Goal: Task Accomplishment & Management: Use online tool/utility

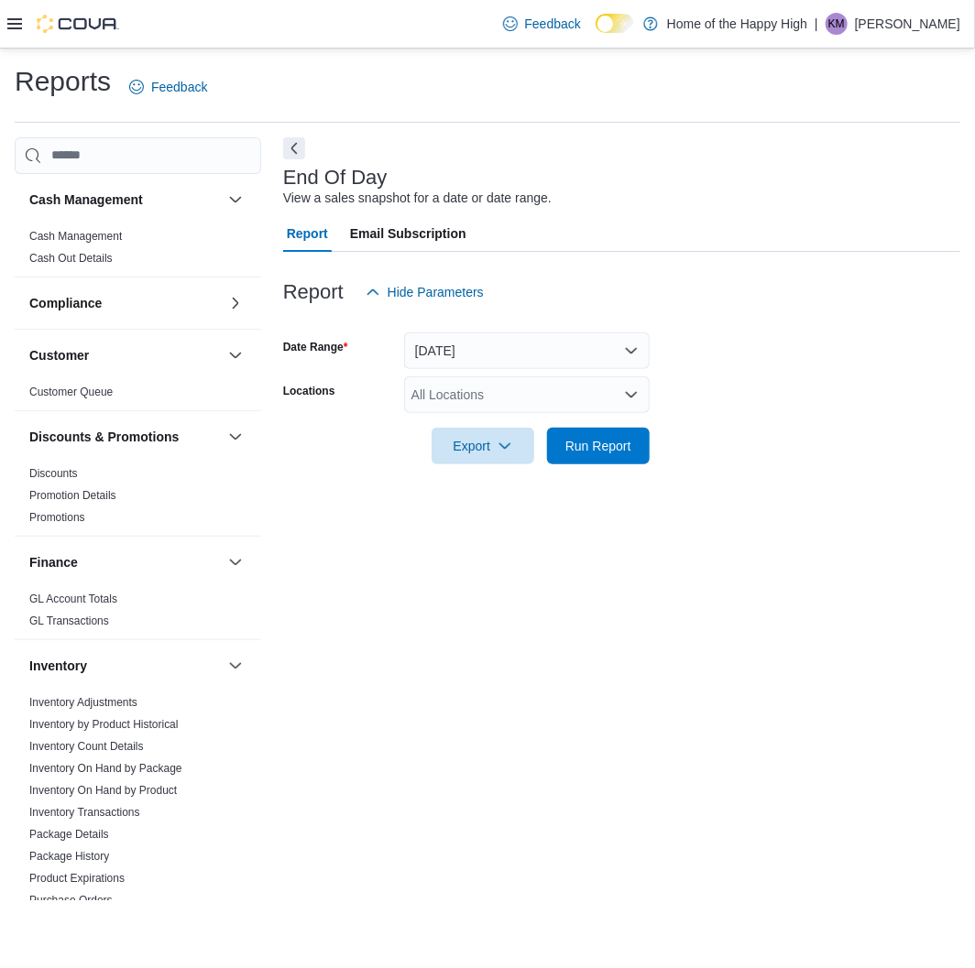
click at [552, 387] on div "All Locations" at bounding box center [526, 394] width 245 height 37
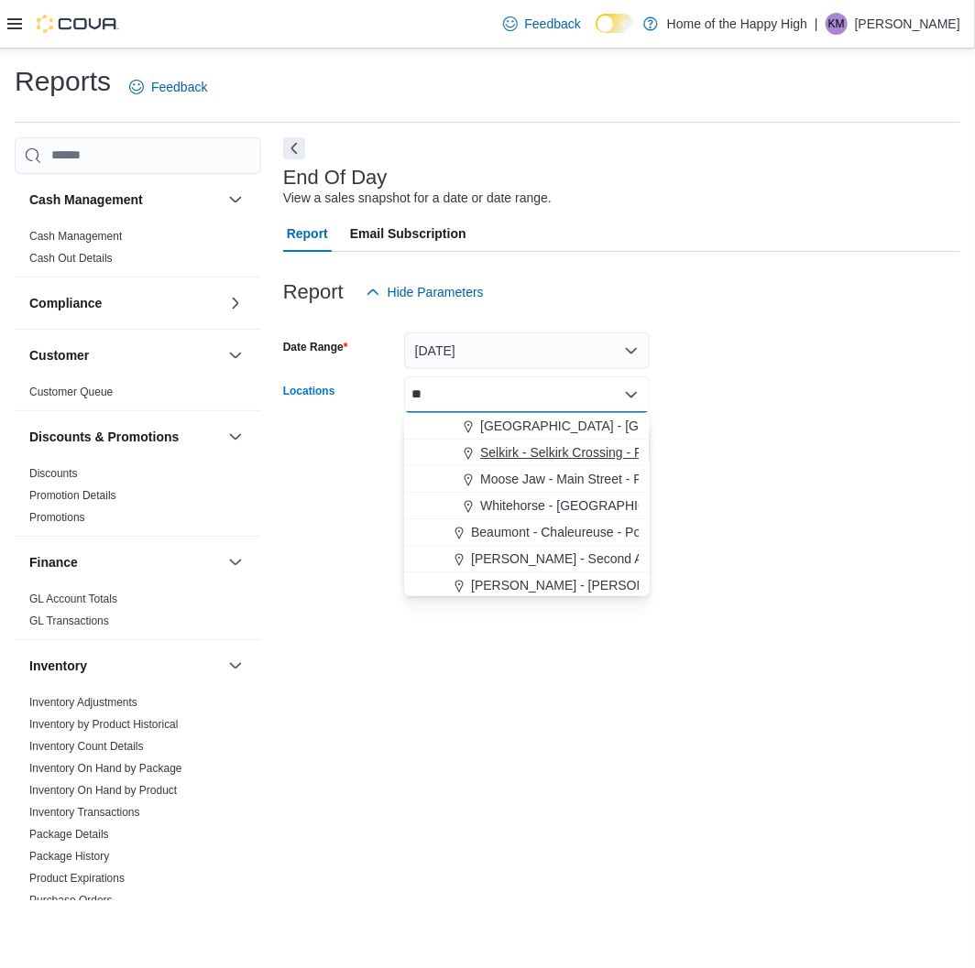
type input "**"
click at [546, 454] on span "Selkirk - Selkirk Crossing - Fire & Flower" at bounding box center [595, 452] width 230 height 18
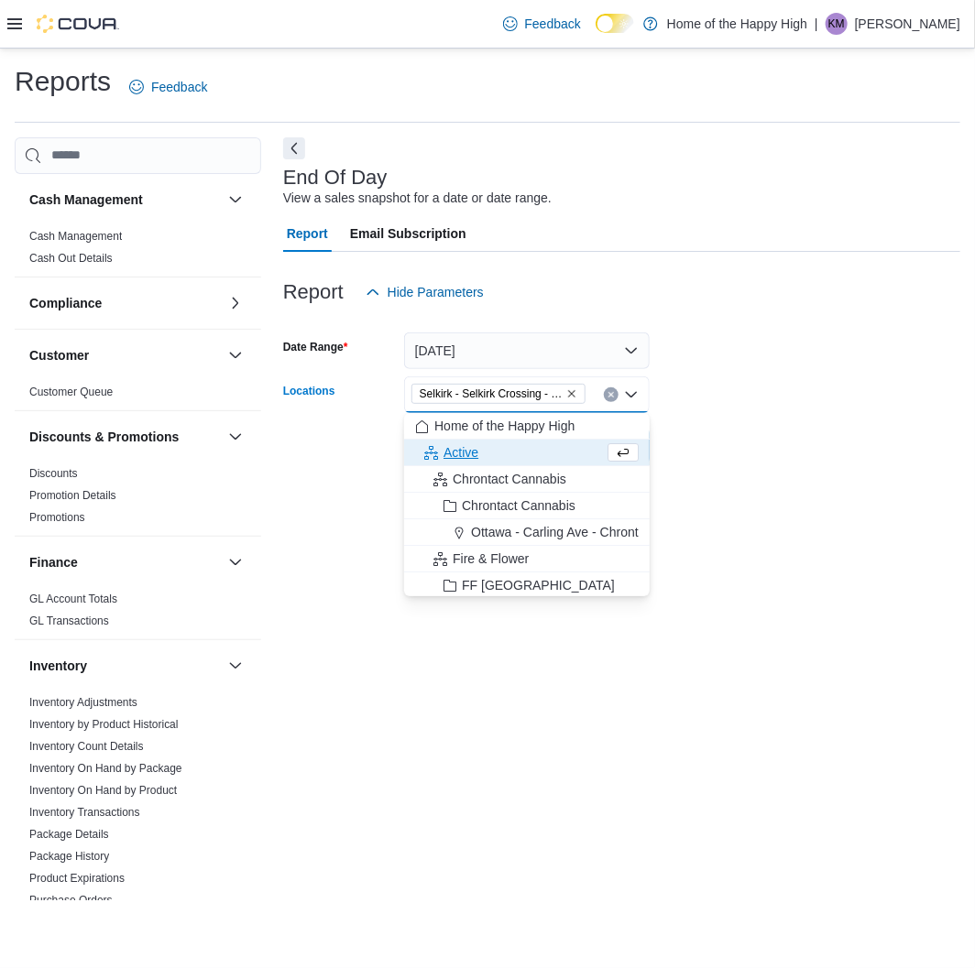
drag, startPoint x: 799, startPoint y: 444, endPoint x: 684, endPoint y: 458, distance: 115.3
click at [799, 443] on form "Date Range [DATE] Locations [GEOGRAPHIC_DATA] - [GEOGRAPHIC_DATA] Crossing - Fi…" at bounding box center [621, 388] width 677 height 154
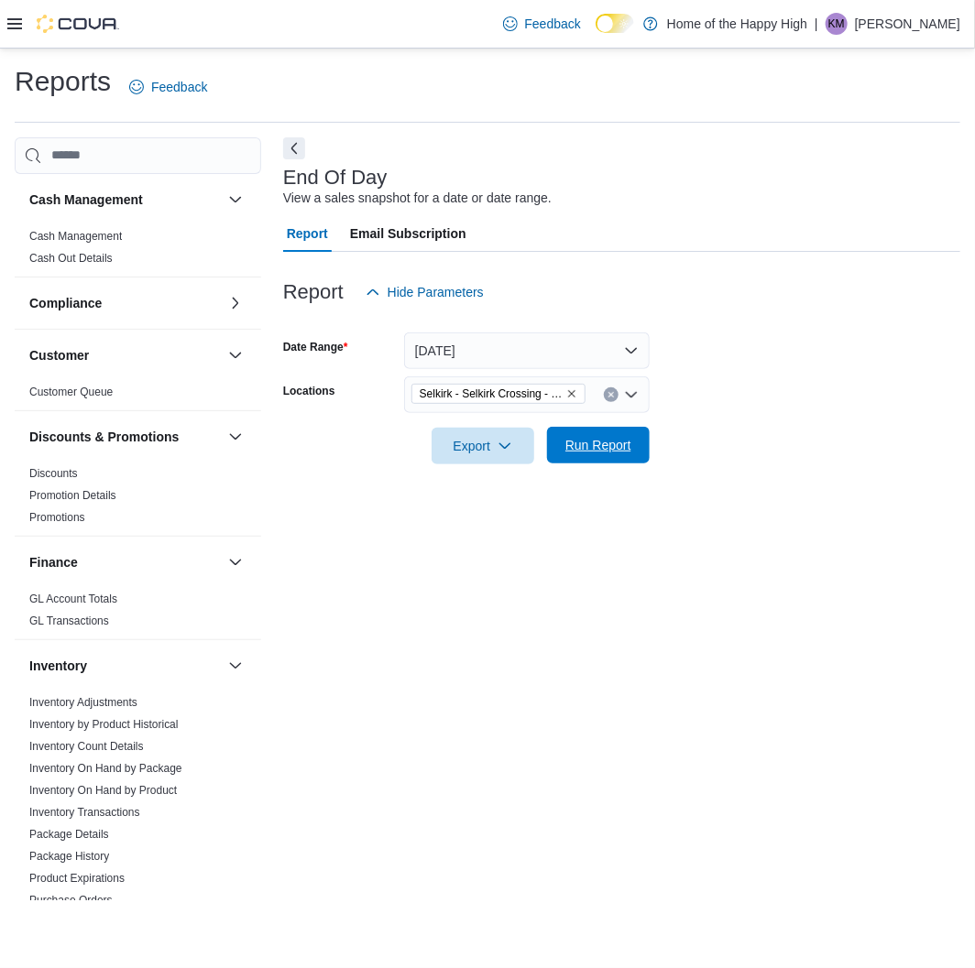
click at [629, 452] on span "Run Report" at bounding box center [598, 445] width 66 height 18
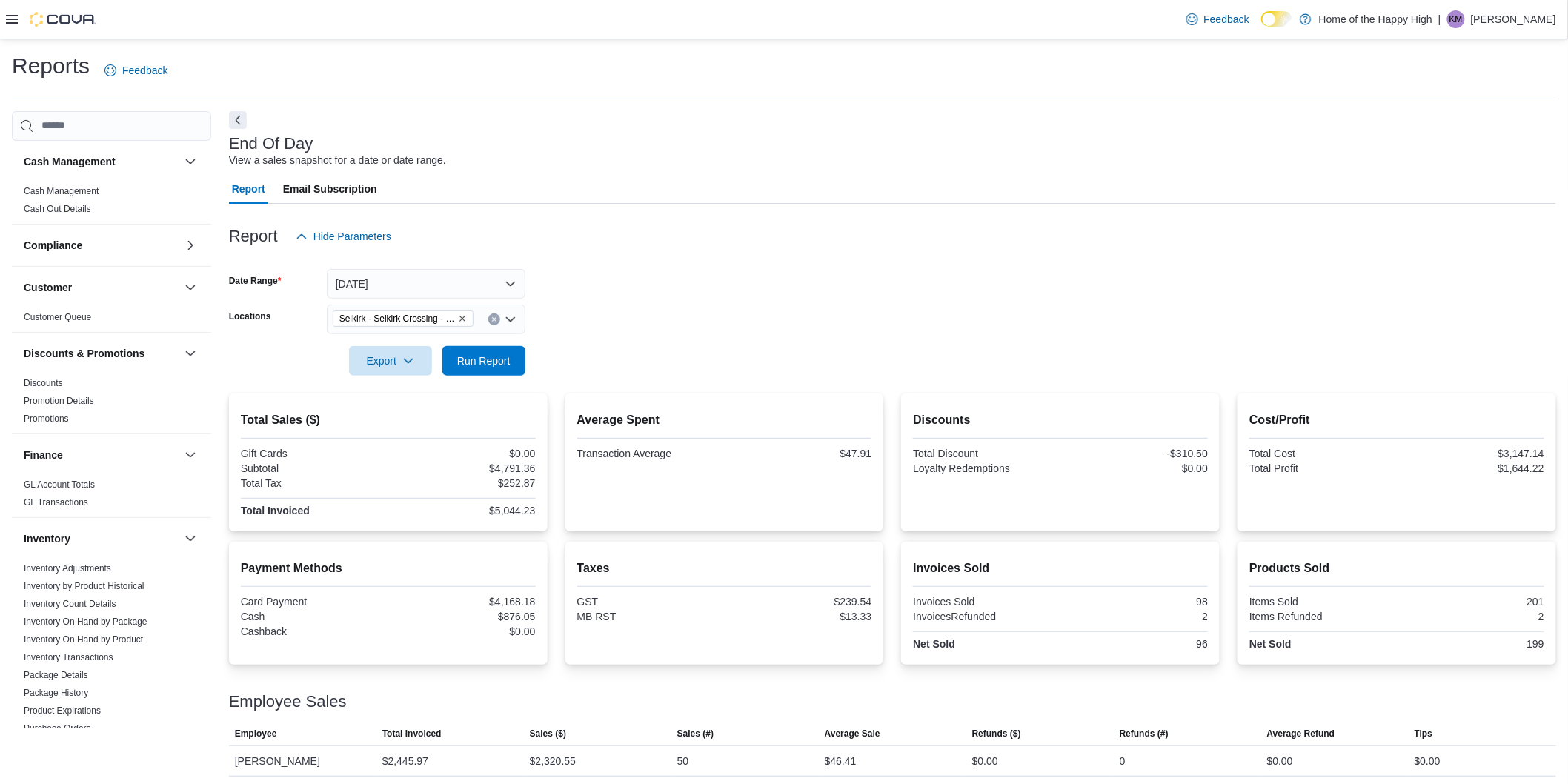
scroll to position [494, 0]
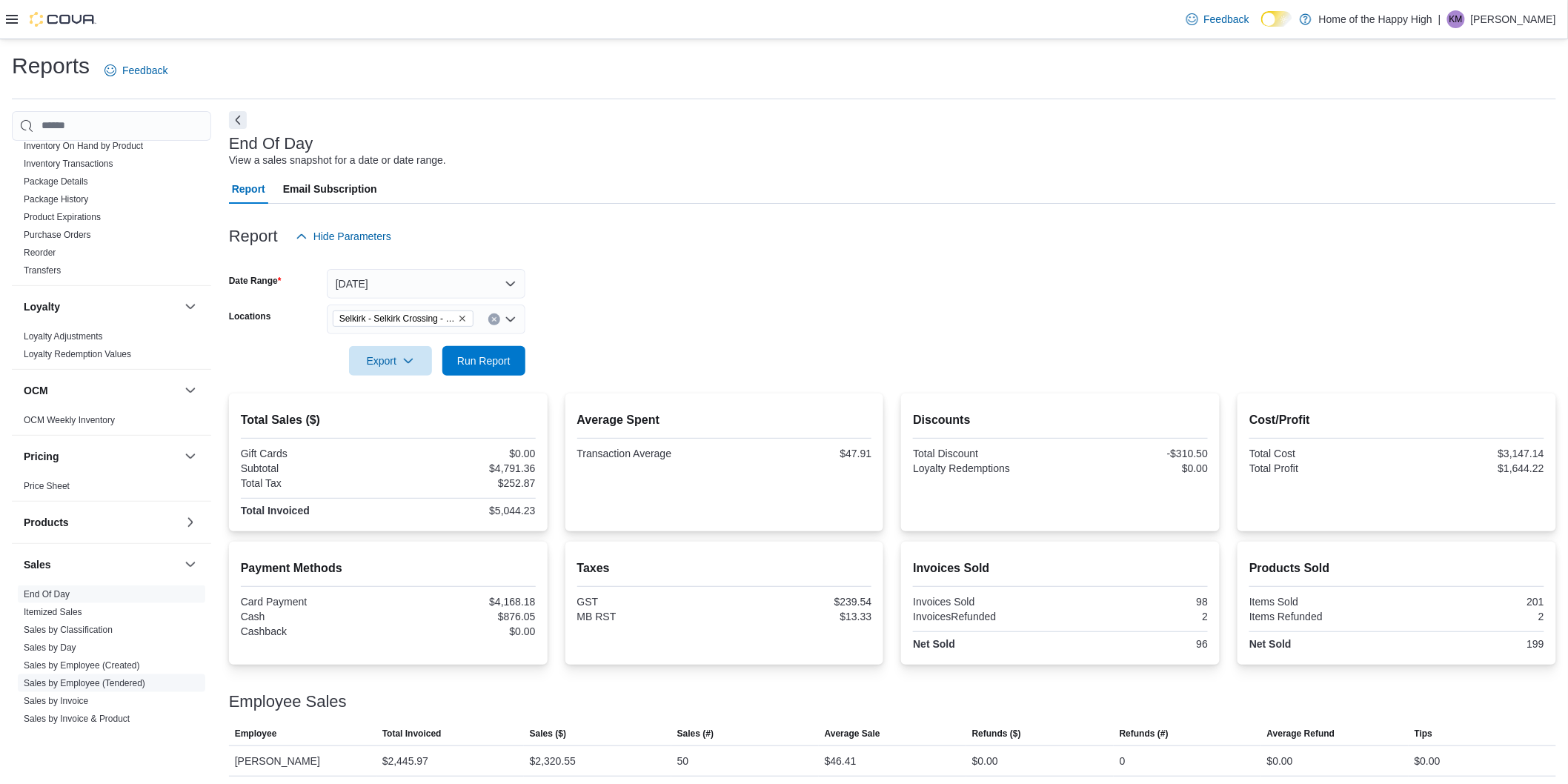
click at [112, 682] on link "Sales by Employee (Tendered)" at bounding box center [84, 683] width 121 height 11
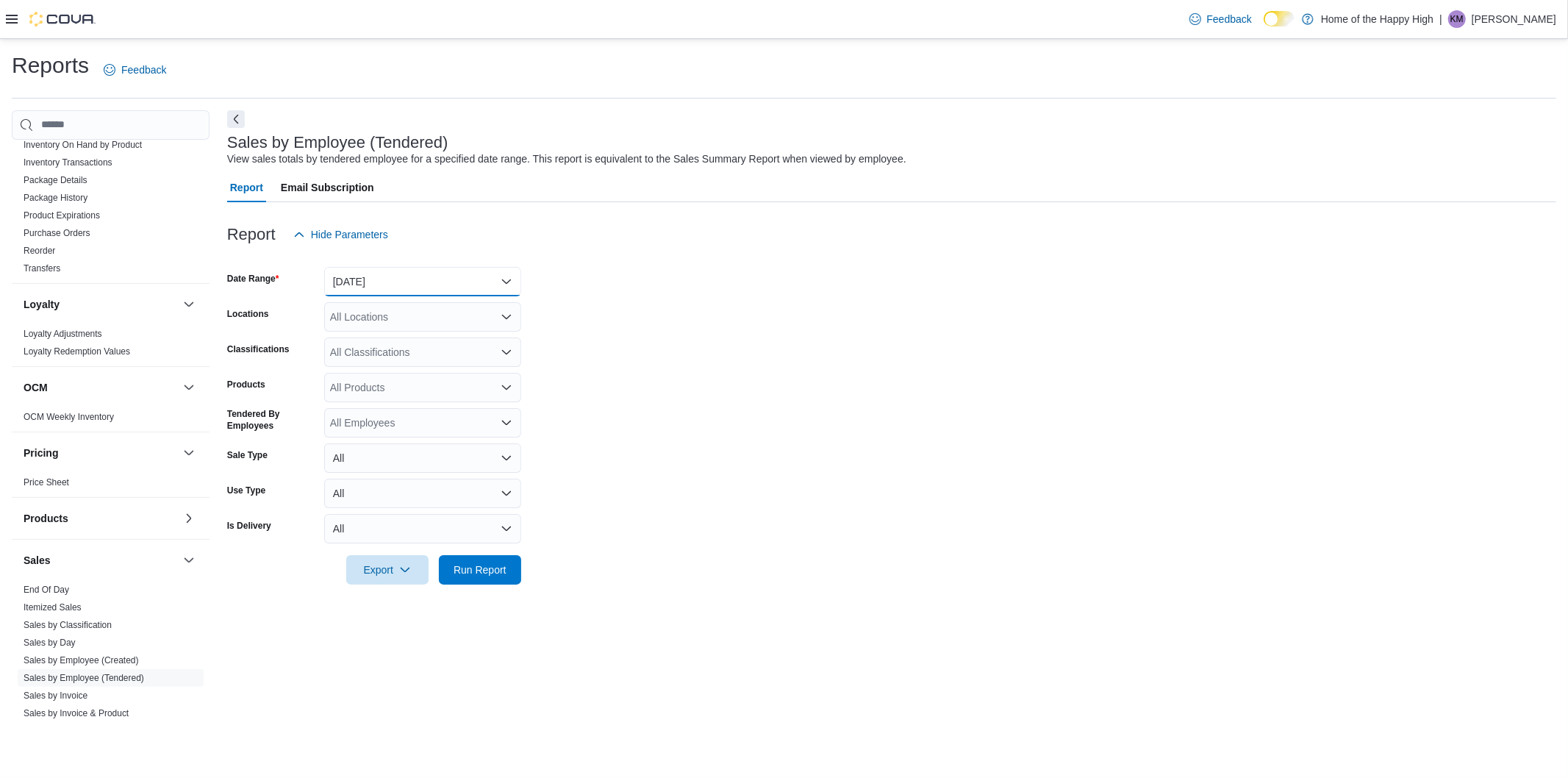
click at [372, 278] on button "[DATE]" at bounding box center [422, 281] width 197 height 30
click at [384, 328] on button "[DATE]" at bounding box center [422, 340] width 197 height 30
click at [385, 319] on div "All Locations" at bounding box center [422, 316] width 197 height 30
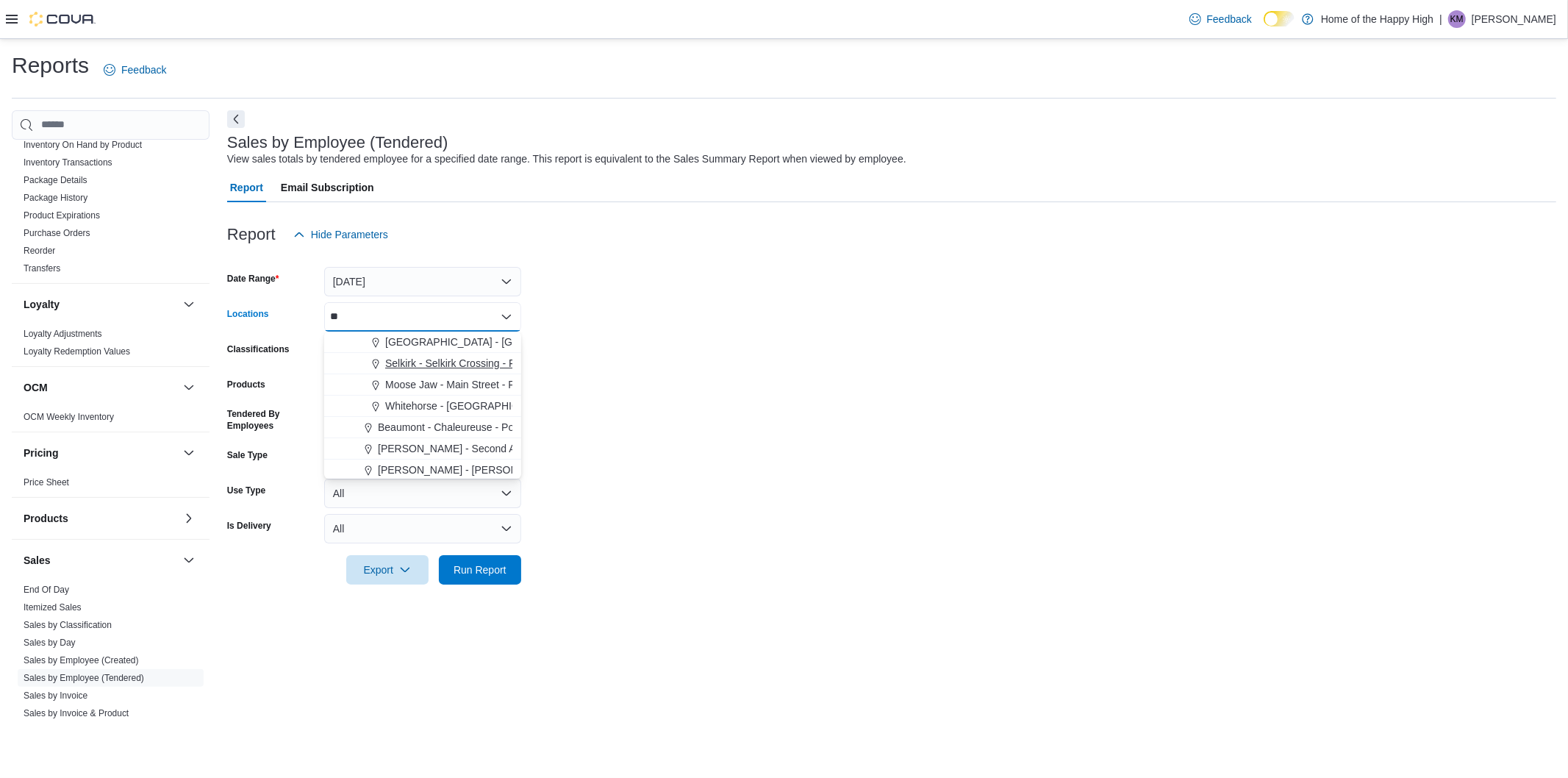
type input "**"
click at [389, 359] on span "Selkirk - Selkirk Crossing - Fire & Flower" at bounding box center [477, 363] width 185 height 14
click at [670, 560] on form "Date Range [DATE] Locations [GEOGRAPHIC_DATA] - [GEOGRAPHIC_DATA] Crossing - Fi…" at bounding box center [892, 418] width 1329 height 336
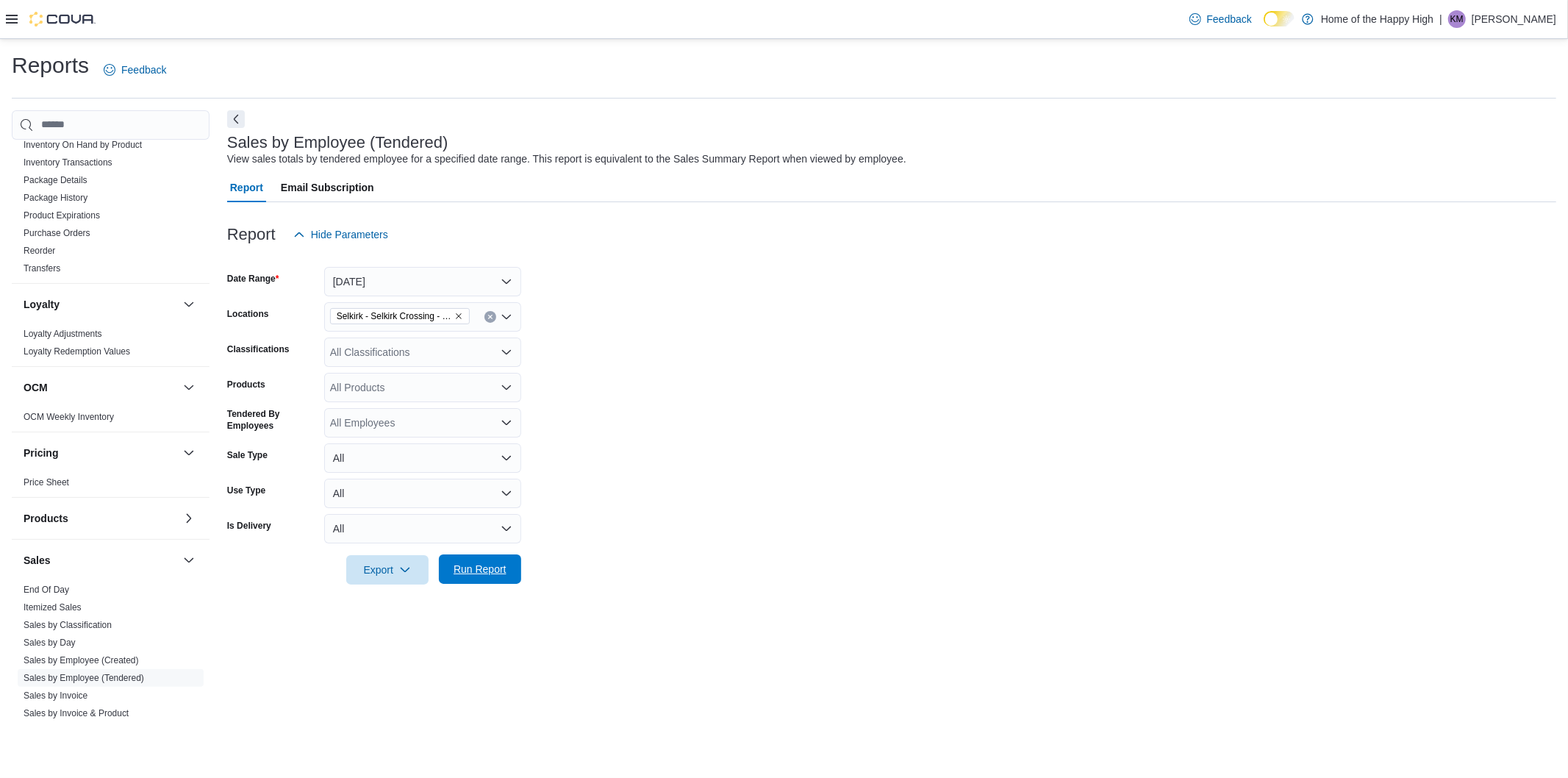
drag, startPoint x: 503, startPoint y: 556, endPoint x: 555, endPoint y: 546, distance: 53.0
click at [503, 556] on span "Run Report" at bounding box center [480, 569] width 65 height 30
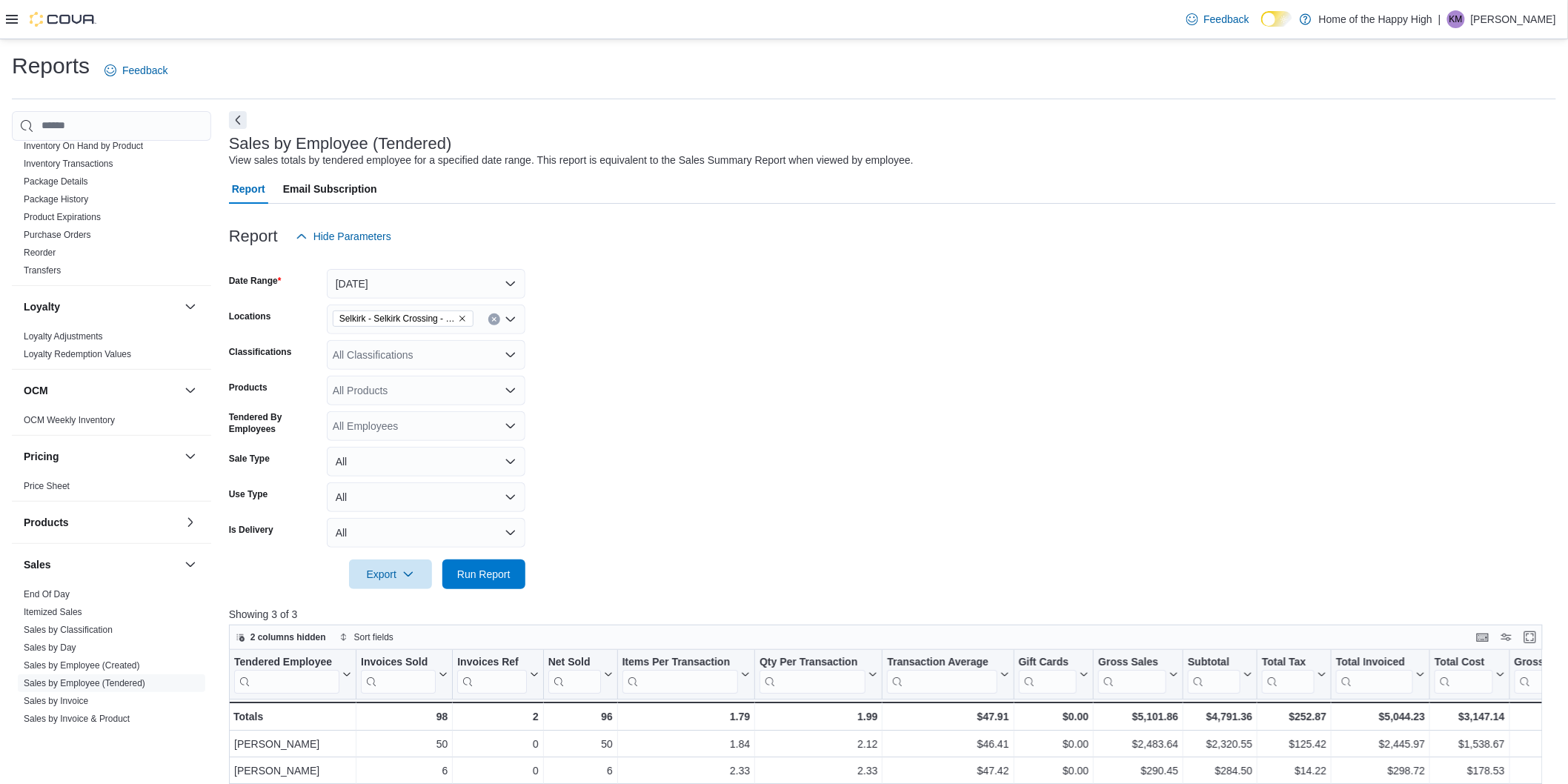
scroll to position [494, 0]
click at [59, 594] on link "End Of Day" at bounding box center [46, 594] width 46 height 11
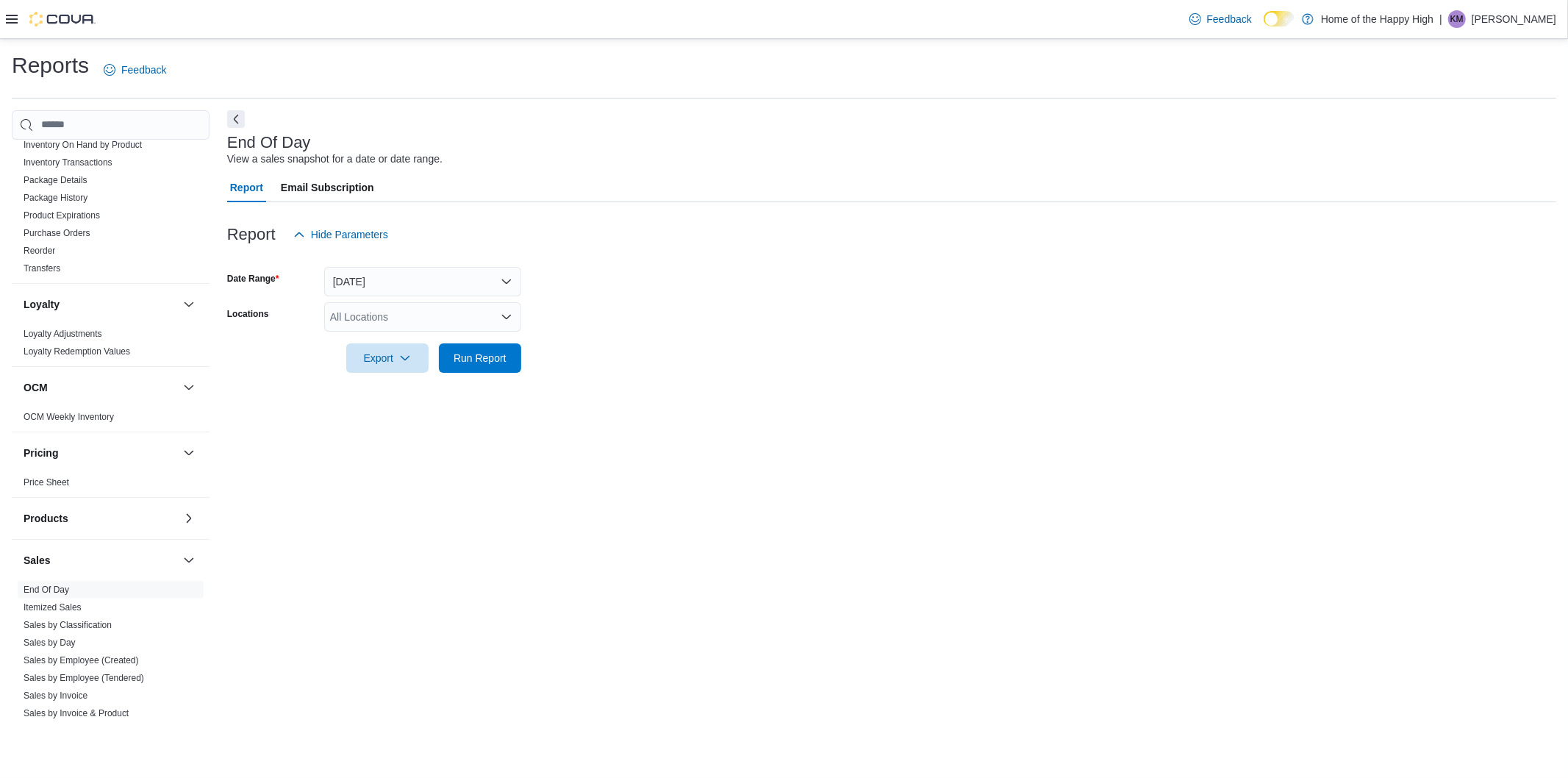
click at [408, 311] on div "All Locations" at bounding box center [422, 316] width 197 height 30
type input "**"
click at [426, 343] on span "[GEOGRAPHIC_DATA] - [GEOGRAPHIC_DATA] - Fire & Flower" at bounding box center [532, 342] width 294 height 14
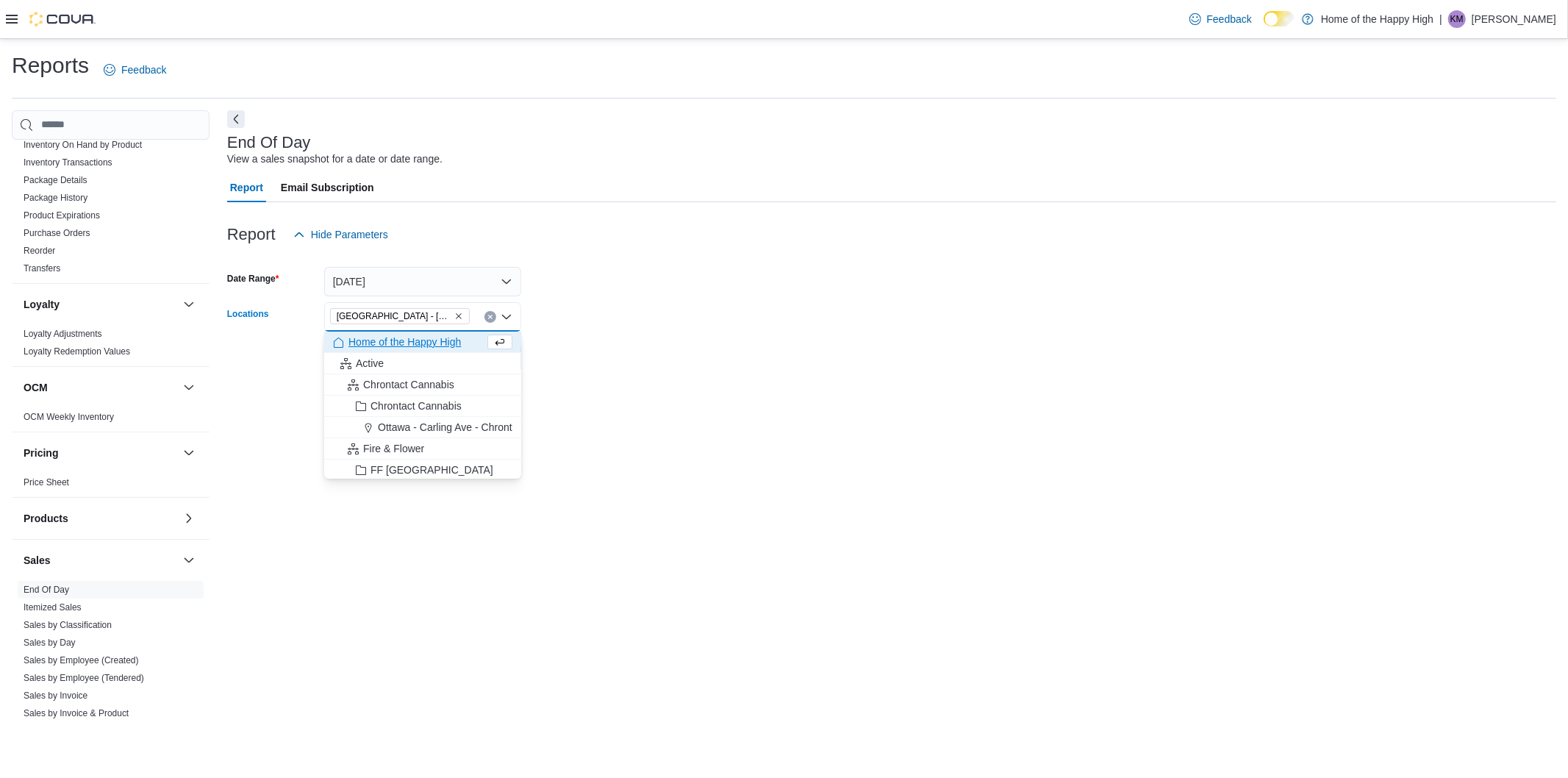
click at [588, 391] on div "End Of Day View a sales snapshot for a date or date range. Report Email Subscri…" at bounding box center [892, 417] width 1329 height 613
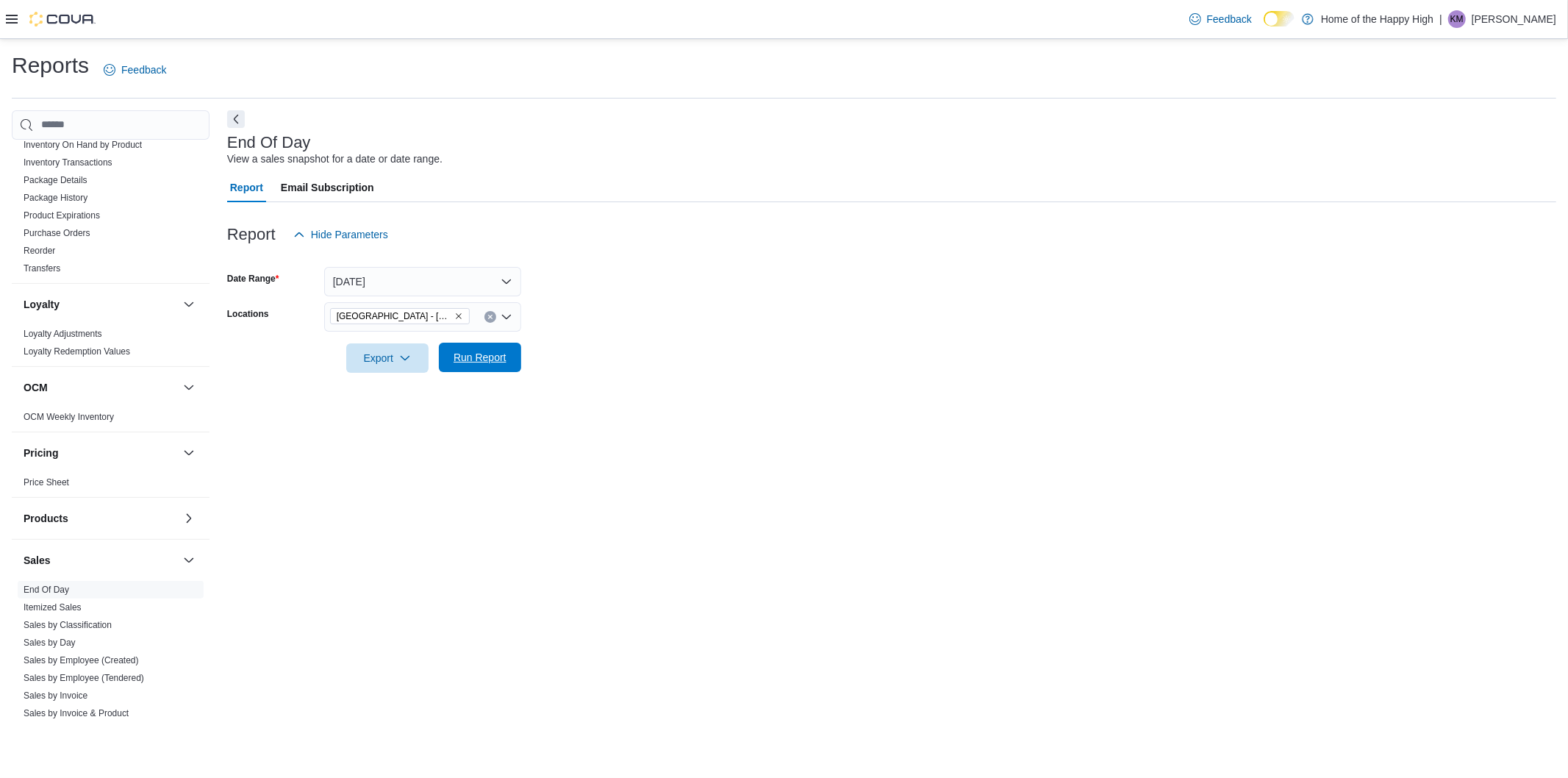
click at [494, 363] on span "Run Report" at bounding box center [480, 357] width 53 height 14
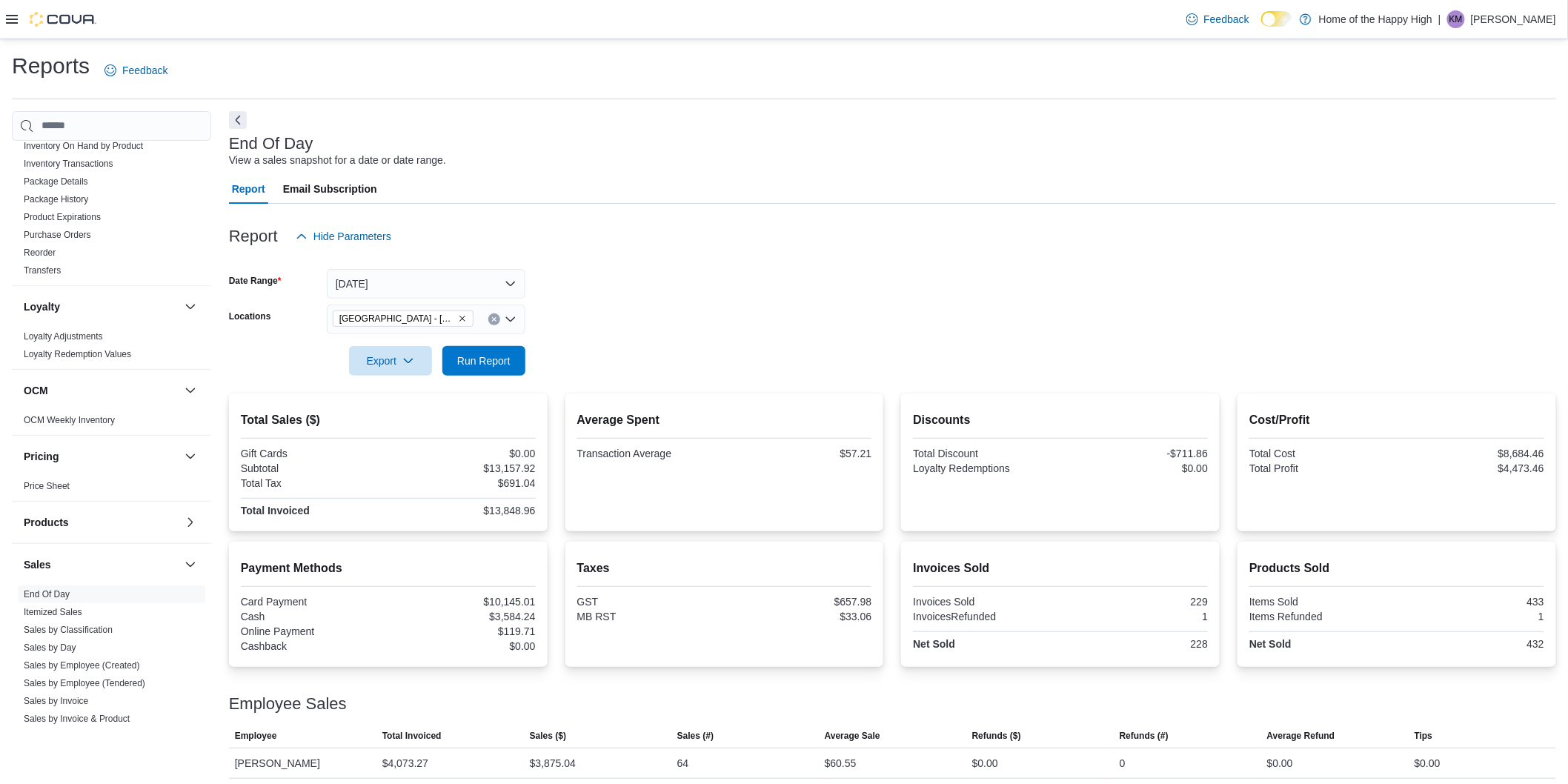
click at [498, 320] on button "Clear input" at bounding box center [494, 319] width 12 height 12
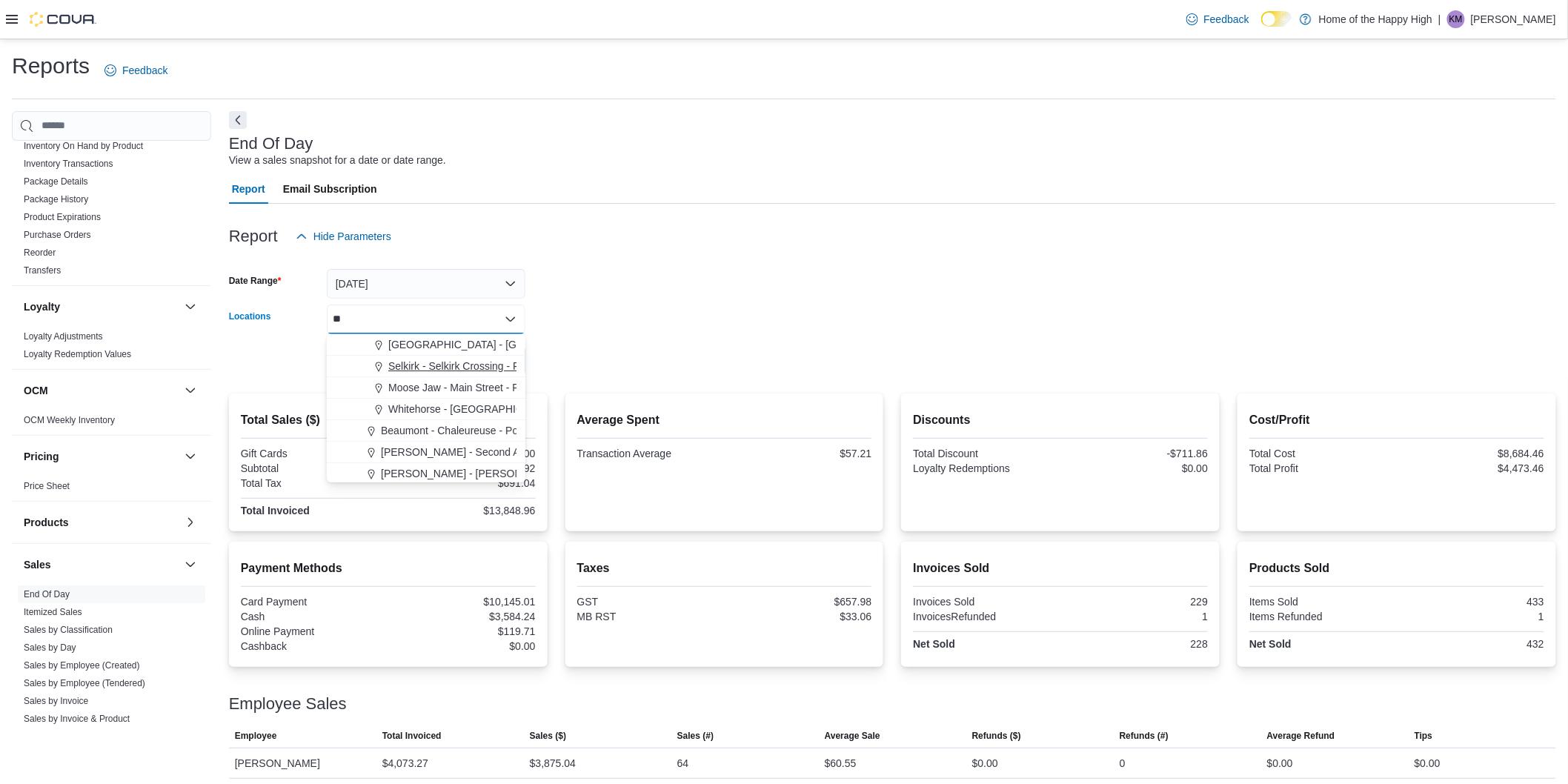
type input "**"
click at [430, 366] on span "Selkirk - Selkirk Crossing - Fire & Flower" at bounding box center [481, 366] width 186 height 15
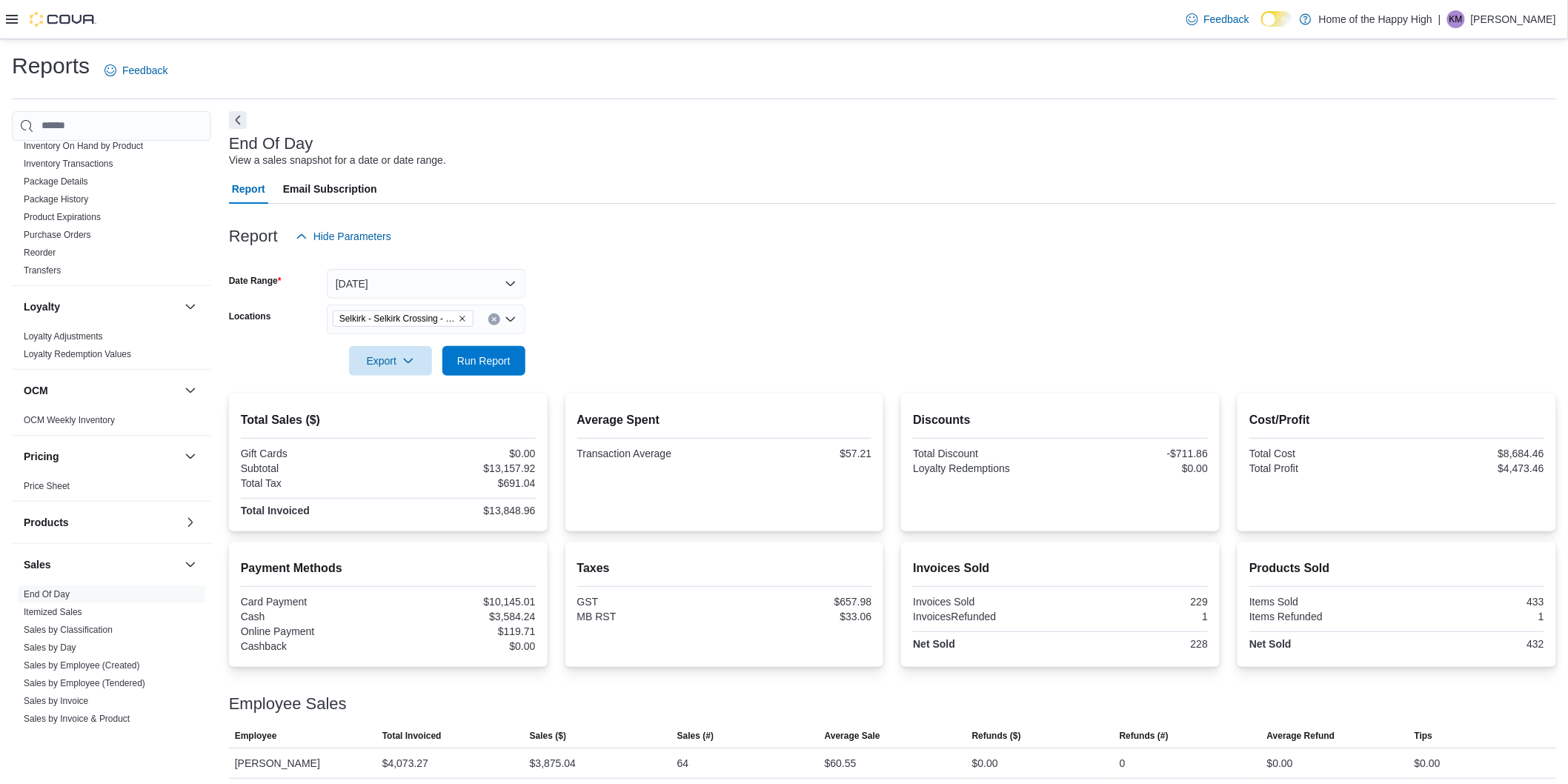
click at [602, 343] on div at bounding box center [892, 340] width 1327 height 12
click at [504, 350] on span "Run Report" at bounding box center [484, 360] width 66 height 30
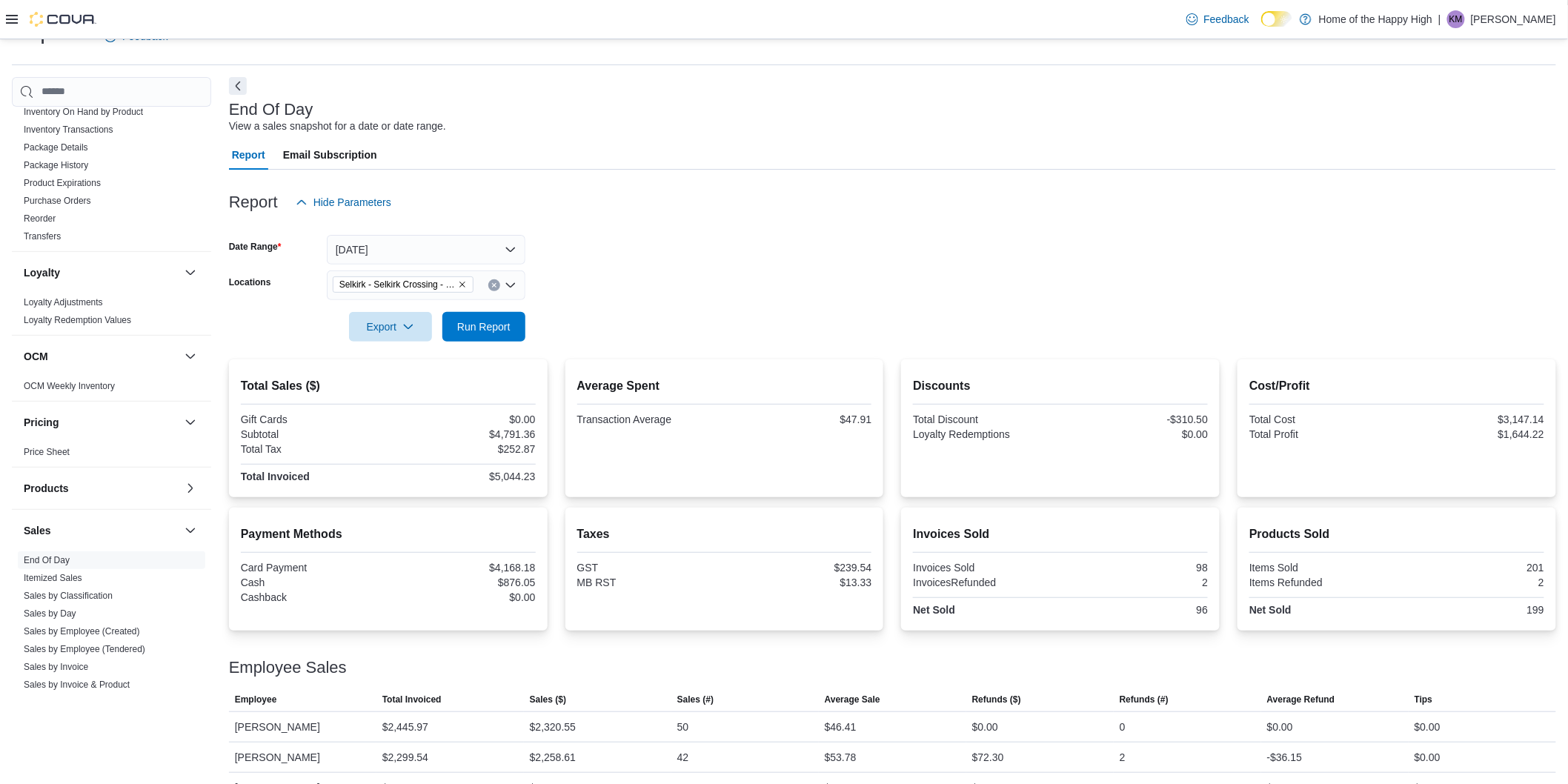
scroll to position [64, 0]
